Goal: Check status: Check status

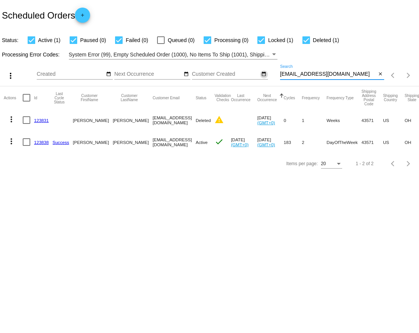
paste input "tennillekimball@g"
drag, startPoint x: 356, startPoint y: 75, endPoint x: 265, endPoint y: 74, distance: 90.9
click at [265, 75] on div "more_vert Aug Jan Feb Mar [DATE]" at bounding box center [209, 72] width 419 height 27
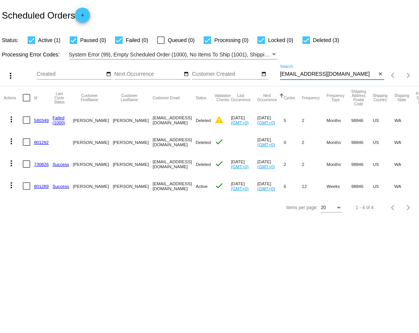
type input "[EMAIL_ADDRESS][DOMAIN_NAME]"
click at [41, 184] on link "801289" at bounding box center [41, 186] width 15 height 5
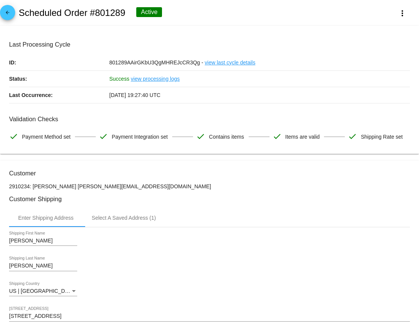
click at [10, 16] on mat-icon "arrow_back" at bounding box center [7, 14] width 9 height 9
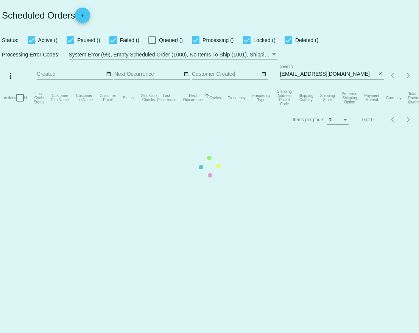
checkbox input "true"
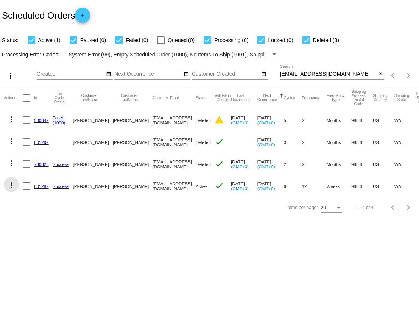
click at [7, 189] on mat-icon "more_vert" at bounding box center [11, 185] width 9 height 9
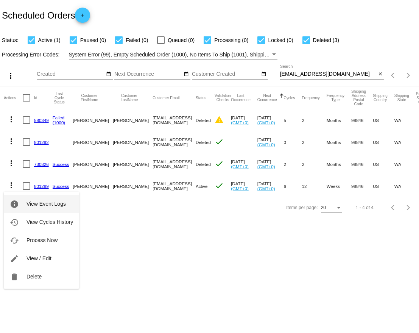
click at [39, 202] on span "View Event Logs" at bounding box center [46, 204] width 39 height 6
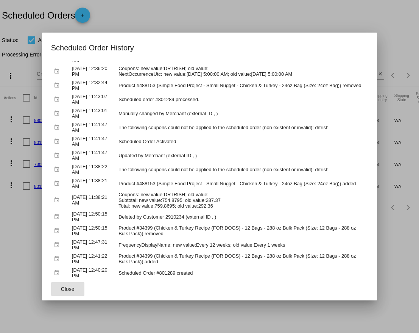
scroll to position [150, 0]
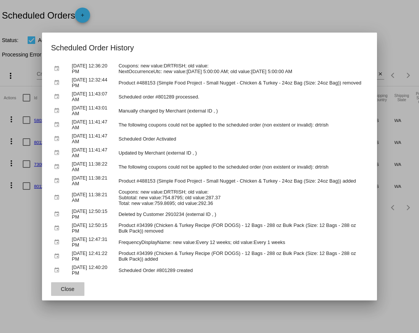
click at [58, 290] on button "Close" at bounding box center [67, 289] width 33 height 14
